Goal: Information Seeking & Learning: Learn about a topic

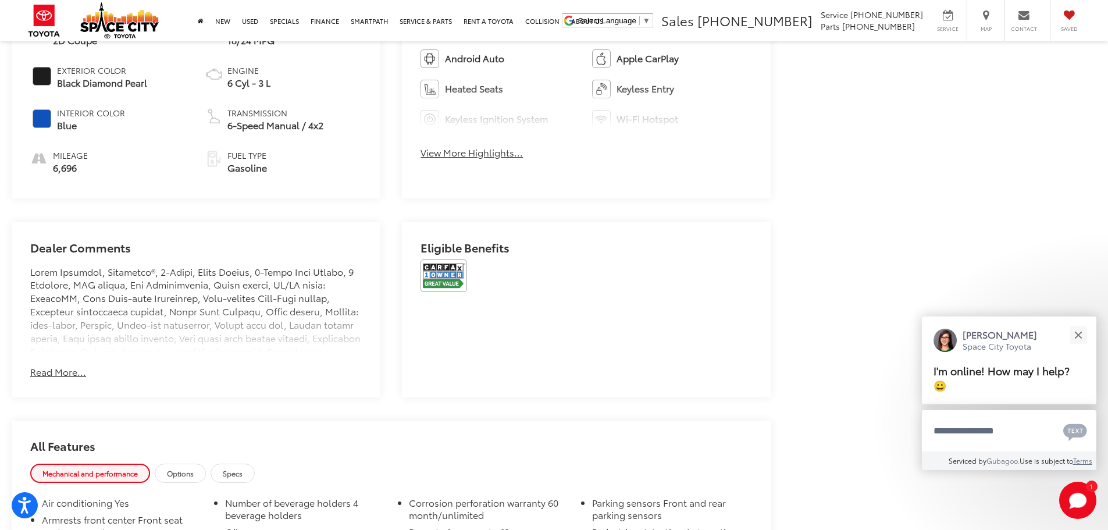
scroll to position [698, 0]
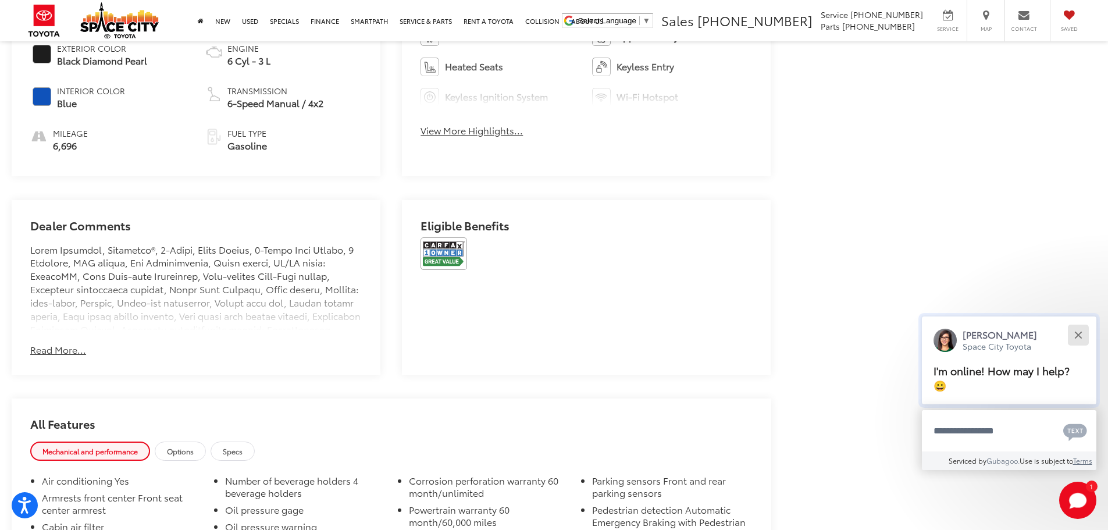
click at [1073, 336] on button "Close" at bounding box center [1078, 334] width 25 height 25
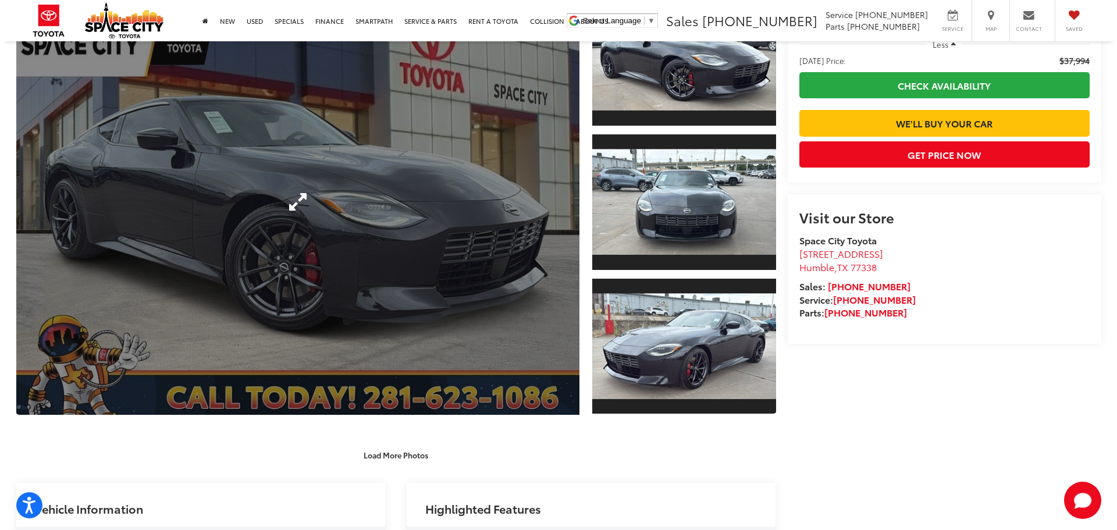
scroll to position [116, 0]
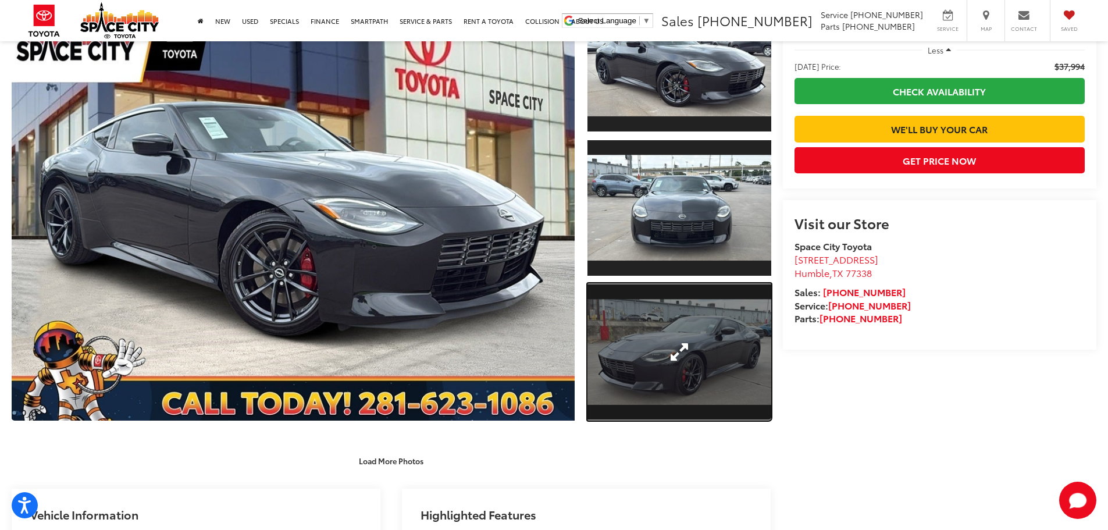
click at [662, 302] on link "Expand Photo 3" at bounding box center [680, 352] width 184 height 138
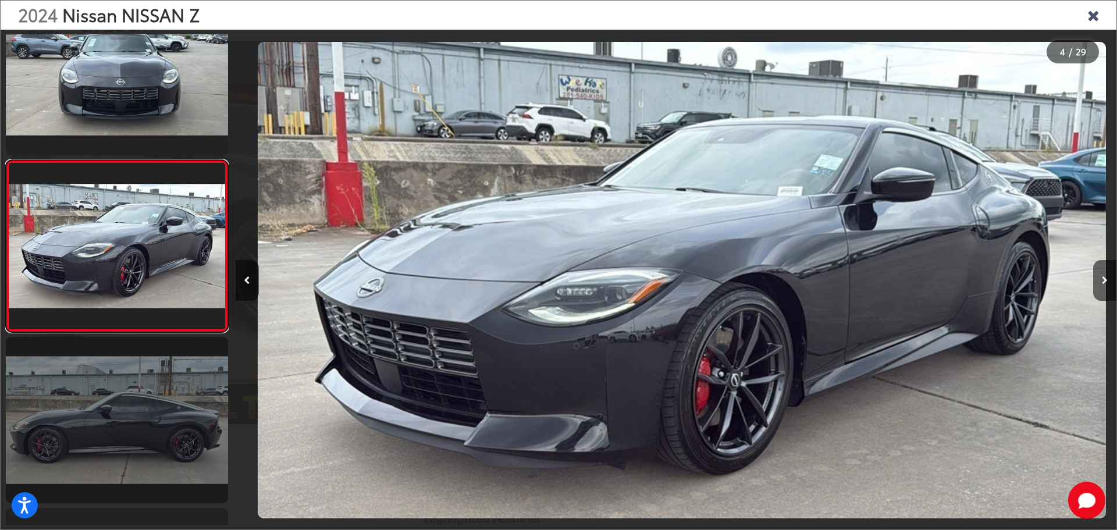
scroll to position [0, 2643]
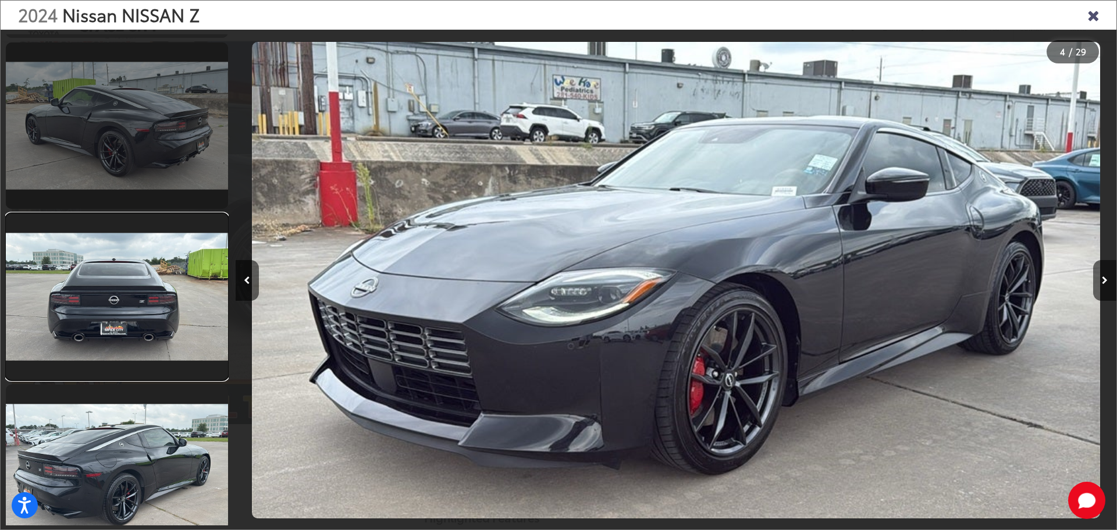
click at [162, 334] on link at bounding box center [117, 297] width 222 height 166
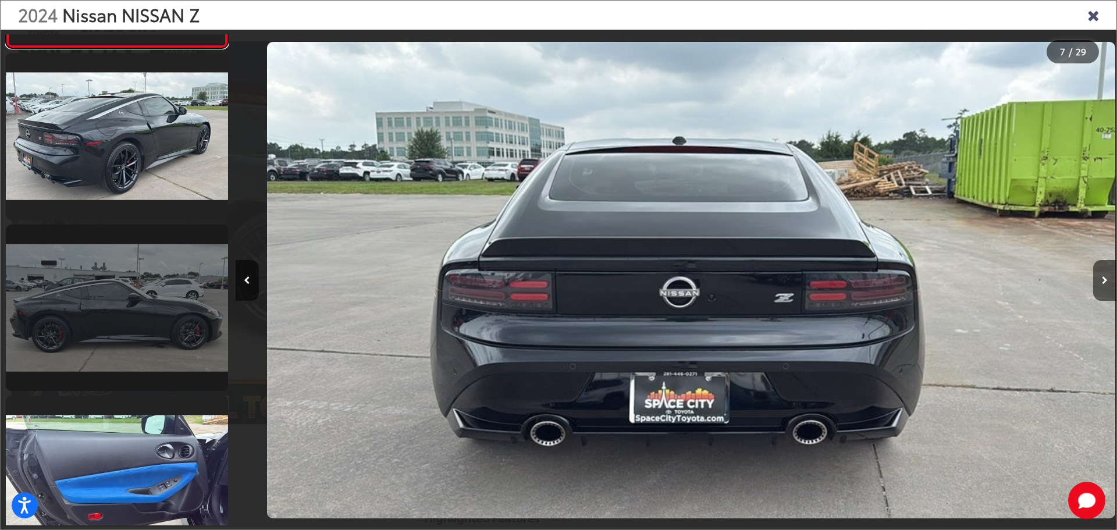
scroll to position [0, 5286]
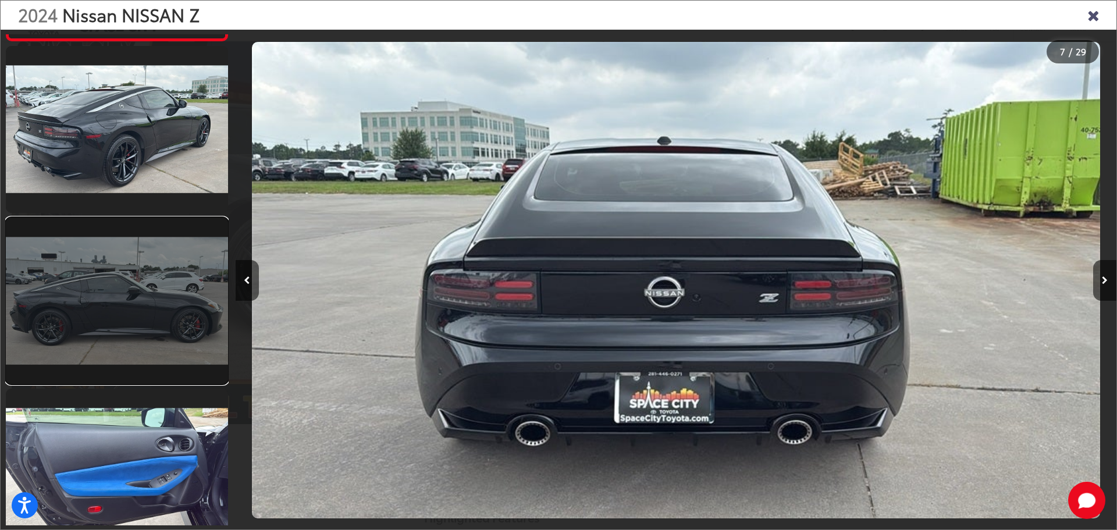
click at [157, 347] on link at bounding box center [117, 301] width 222 height 166
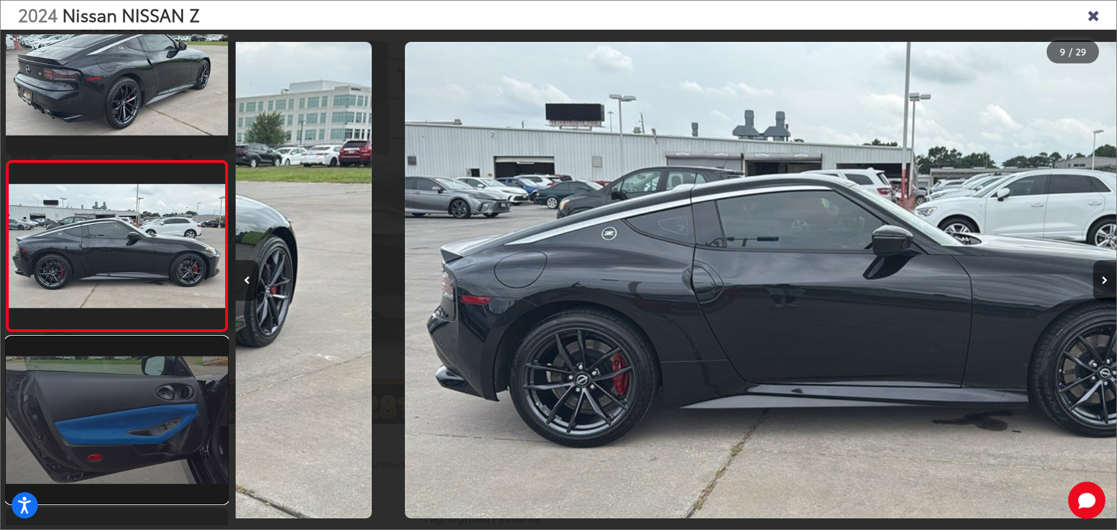
click at [155, 356] on link at bounding box center [117, 420] width 222 height 166
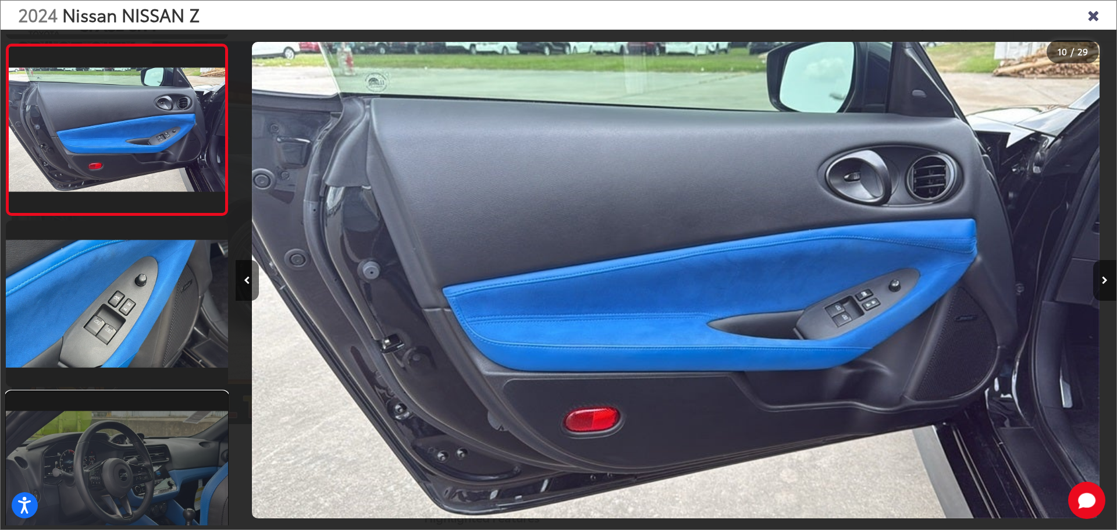
click at [176, 456] on link at bounding box center [117, 475] width 222 height 166
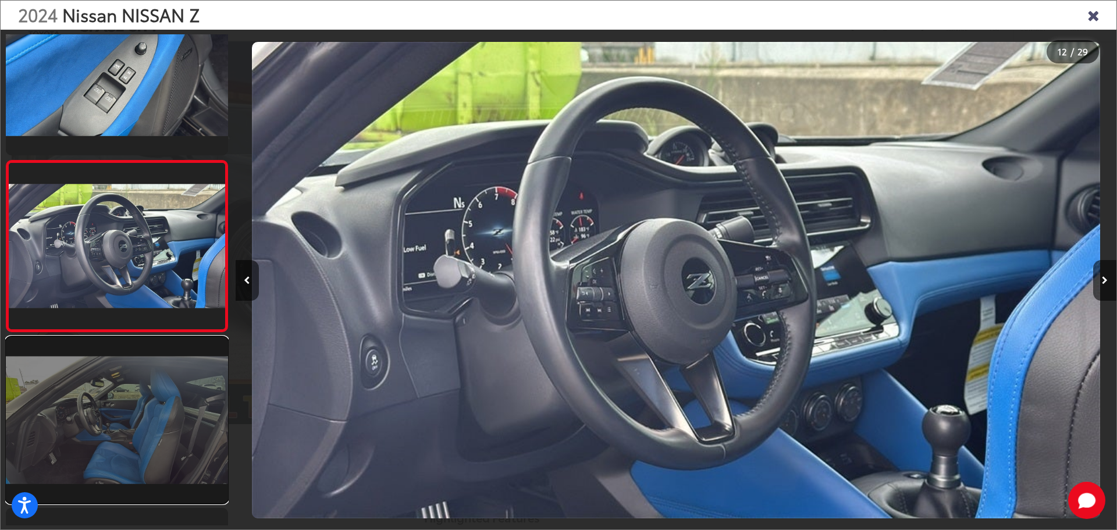
click at [112, 417] on link at bounding box center [117, 420] width 222 height 166
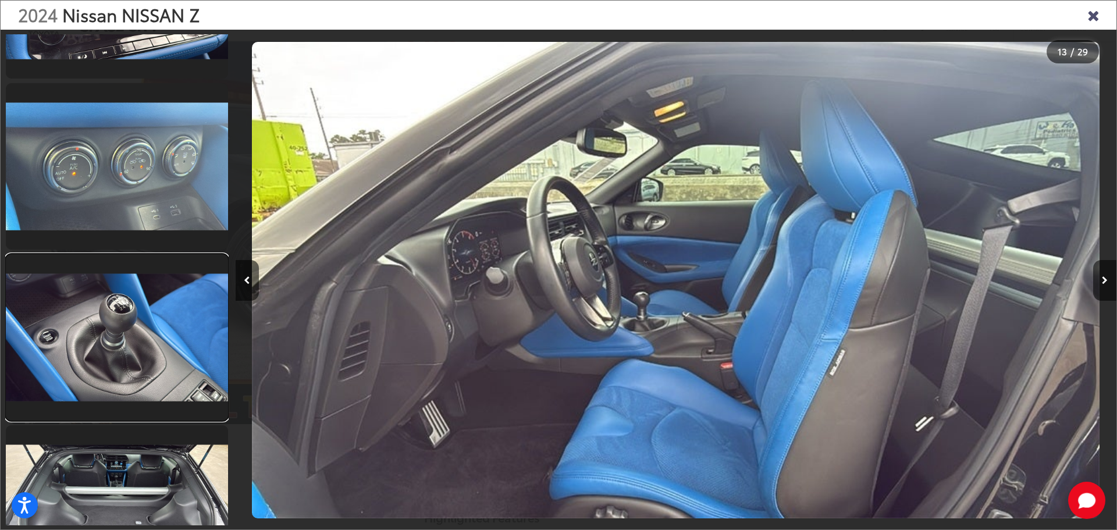
click at [139, 360] on link at bounding box center [117, 337] width 222 height 166
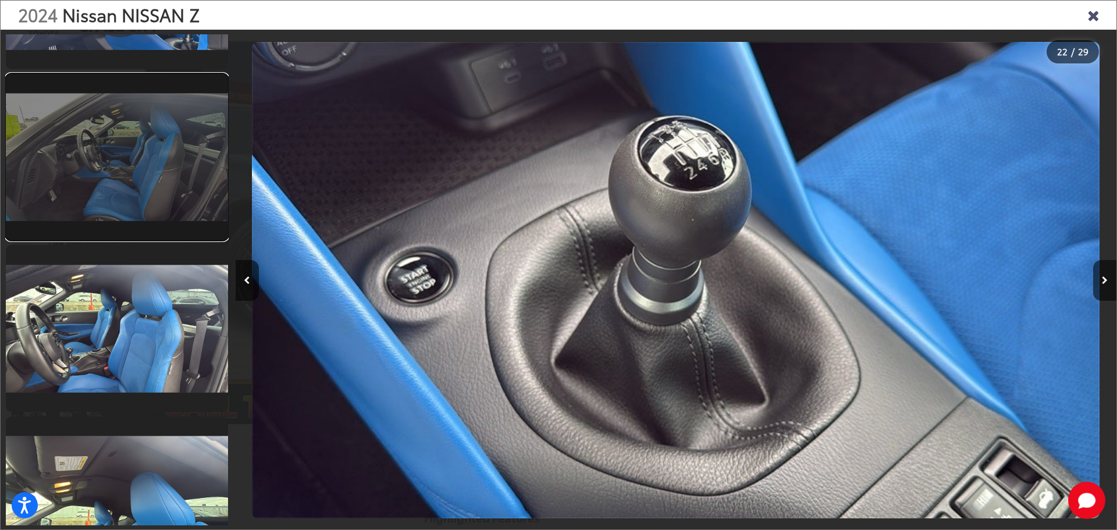
click at [158, 211] on link at bounding box center [117, 157] width 222 height 166
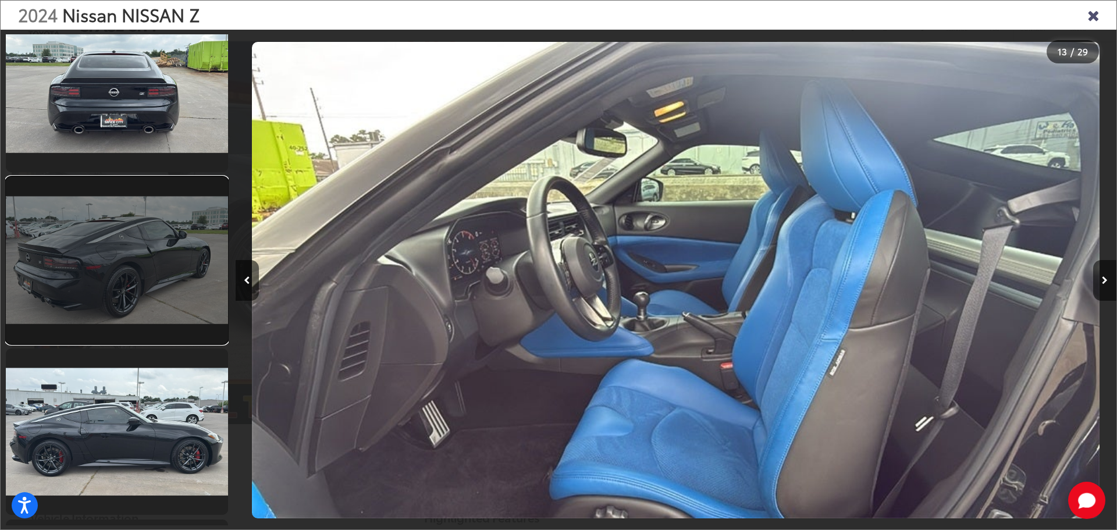
click at [164, 223] on link at bounding box center [117, 260] width 222 height 166
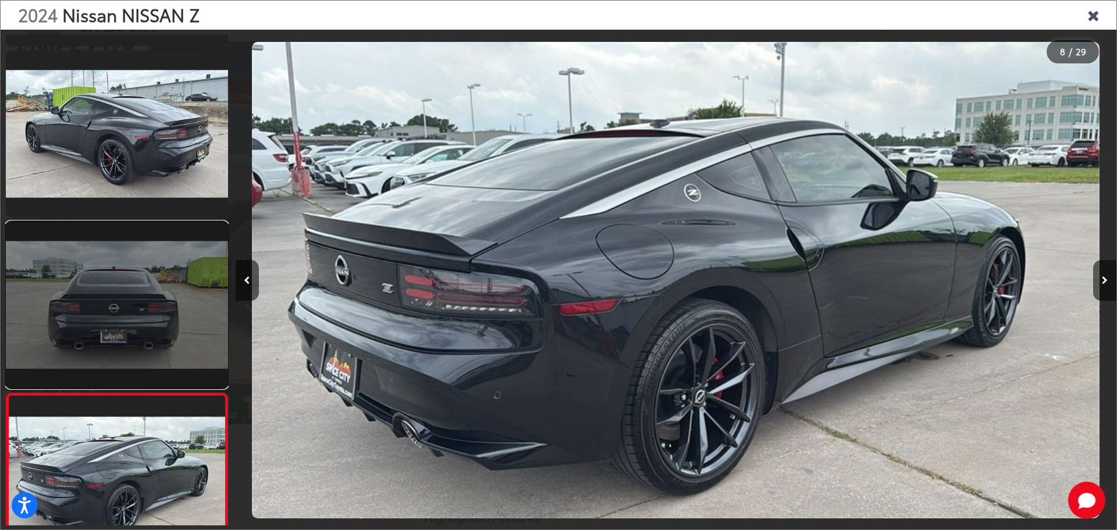
click at [122, 303] on link at bounding box center [117, 305] width 222 height 166
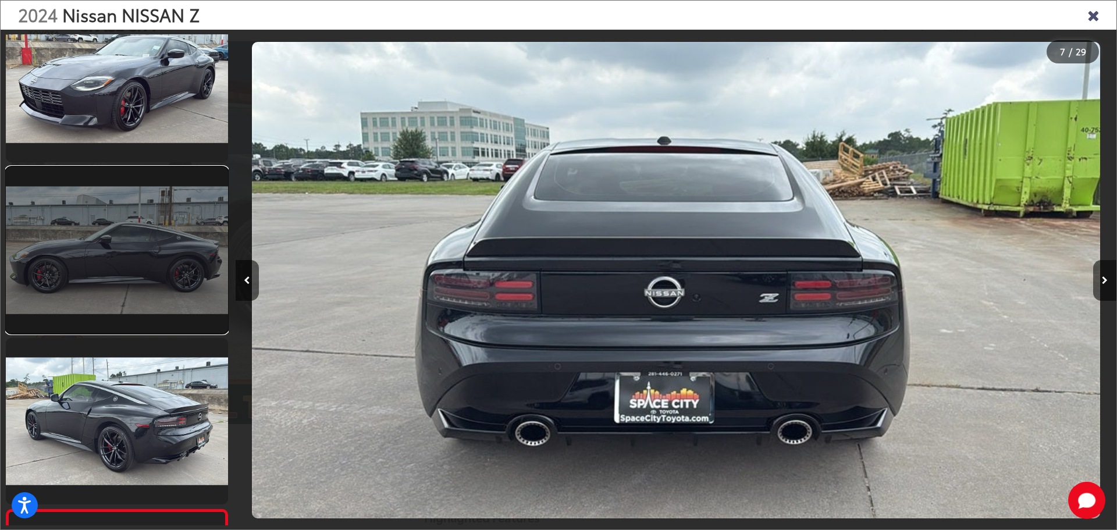
click at [95, 256] on link at bounding box center [117, 250] width 222 height 166
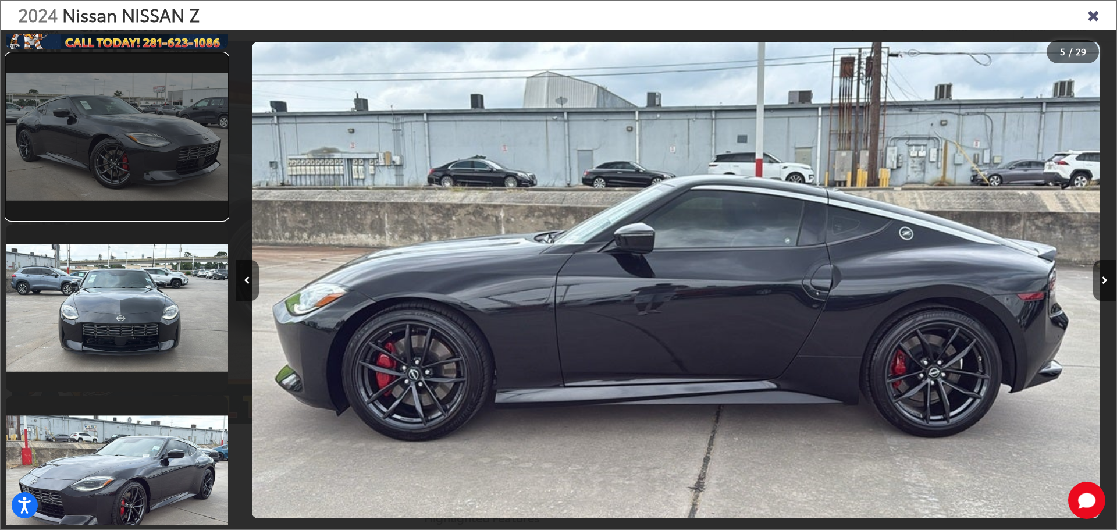
click at [119, 186] on link at bounding box center [117, 137] width 222 height 166
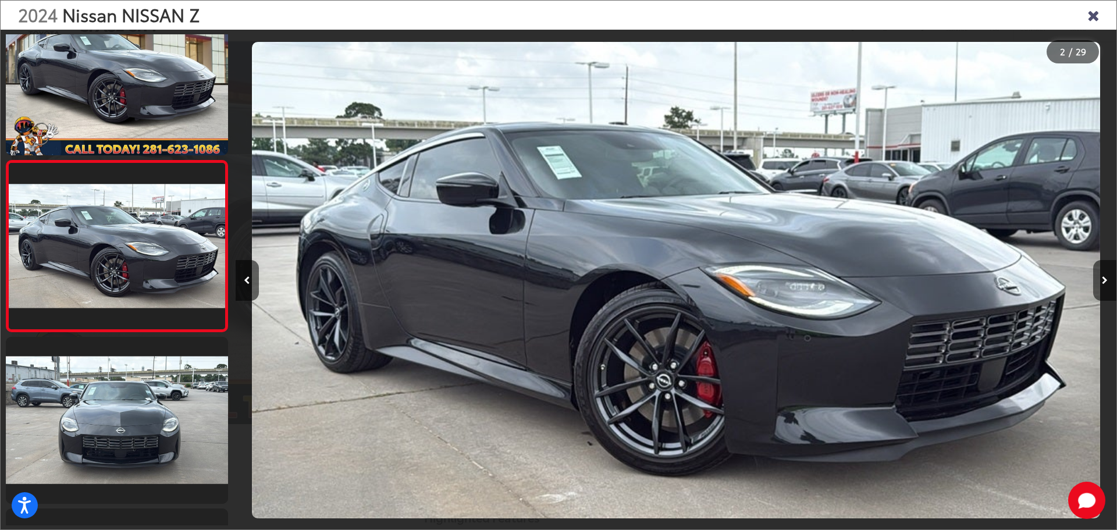
click at [1097, 13] on icon "Close gallery" at bounding box center [1093, 14] width 12 height 15
